Goal: Task Accomplishment & Management: Complete application form

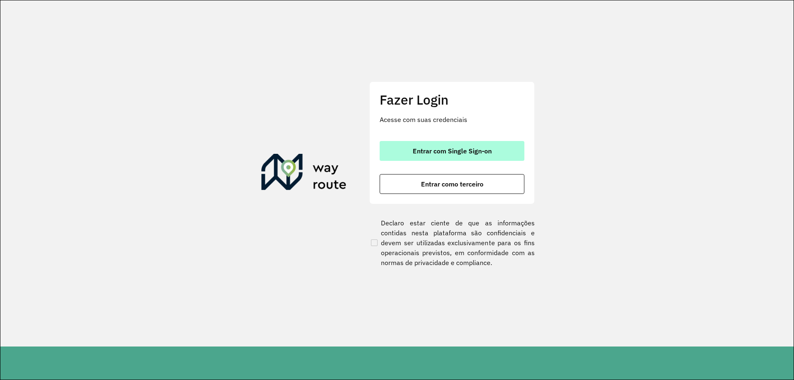
click at [461, 154] on span "Entrar com Single Sign-on" at bounding box center [452, 151] width 79 height 7
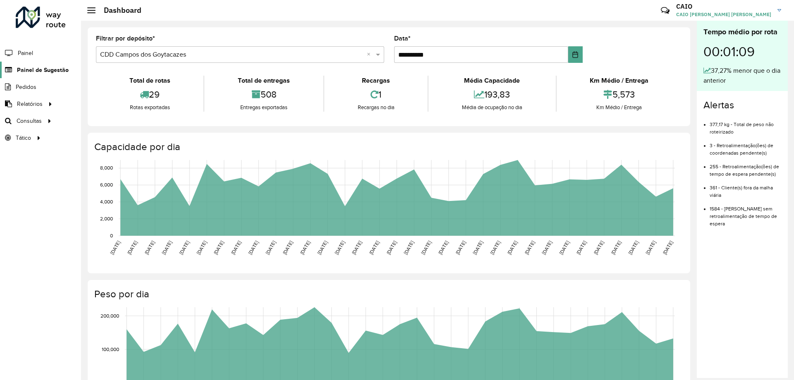
click at [33, 68] on span "Painel de Sugestão" at bounding box center [43, 70] width 52 height 9
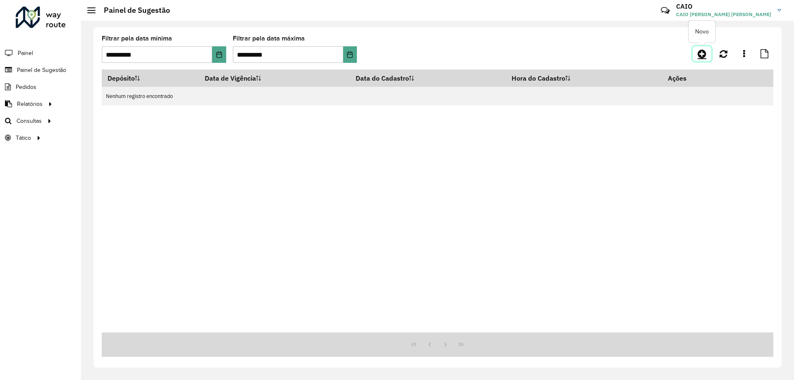
click at [708, 54] on link at bounding box center [701, 53] width 19 height 15
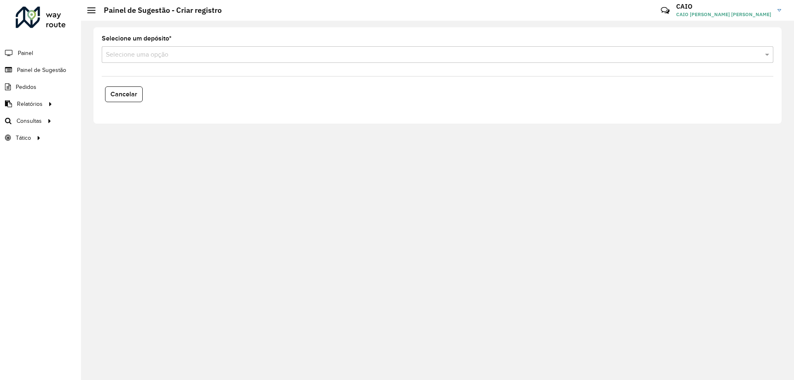
click at [197, 53] on input "text" at bounding box center [429, 55] width 647 height 10
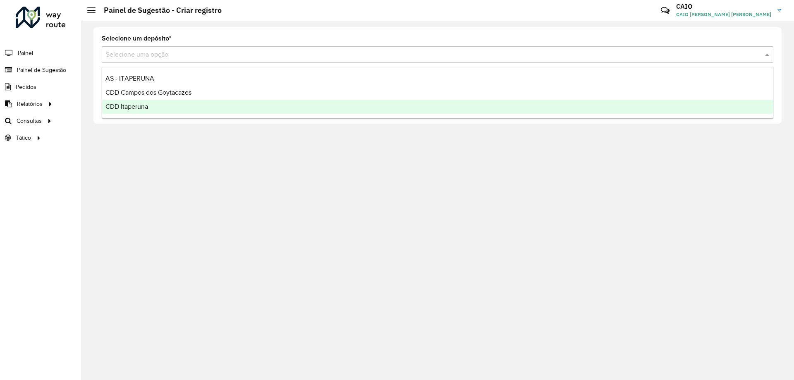
click at [155, 106] on div "CDD Itaperuna" at bounding box center [437, 107] width 671 height 14
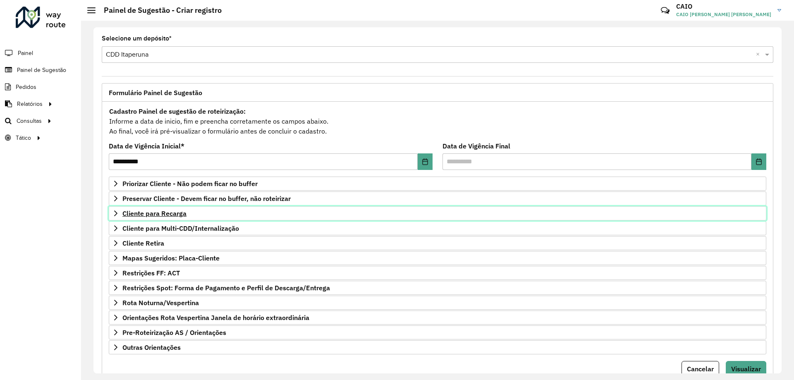
click at [111, 215] on link "Cliente para Recarga" at bounding box center [437, 213] width 657 height 14
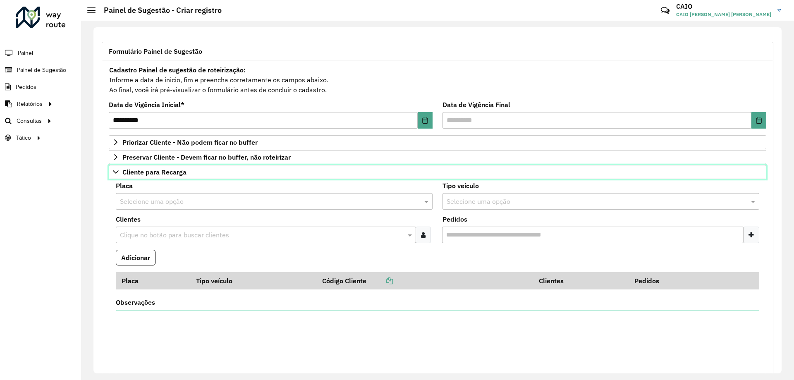
scroll to position [83, 0]
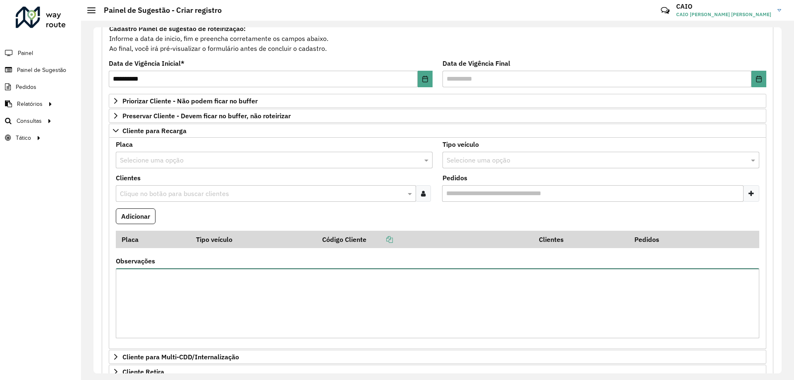
click at [146, 285] on textarea "Observações" at bounding box center [437, 303] width 643 height 70
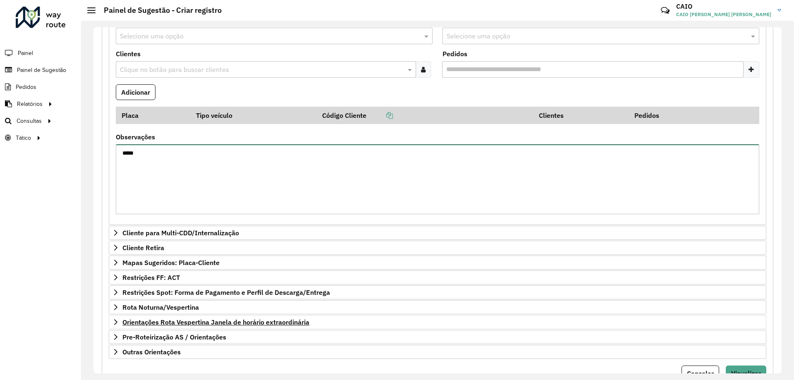
scroll to position [243, 0]
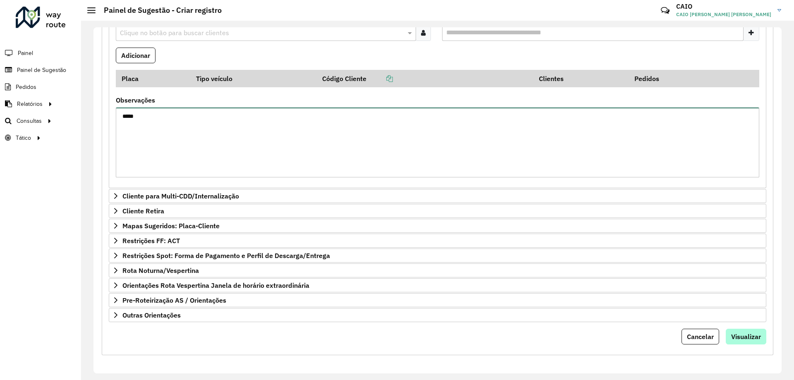
type textarea "*****"
click at [754, 337] on span "Visualizar" at bounding box center [746, 336] width 30 height 8
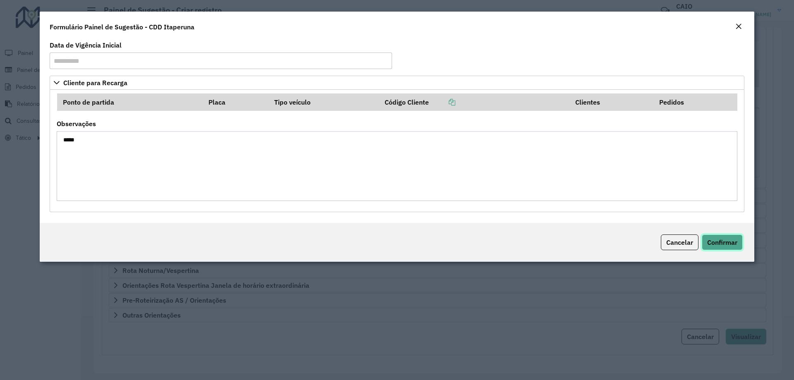
click at [721, 248] on button "Confirmar" at bounding box center [722, 242] width 41 height 16
